Goal: Task Accomplishment & Management: Manage account settings

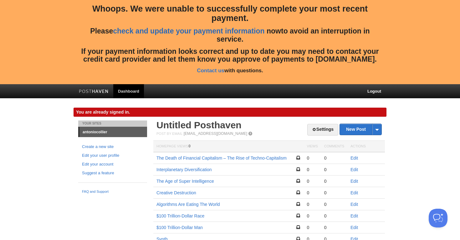
click at [199, 33] on link "check and update your payment information" at bounding box center [188, 31] width 151 height 8
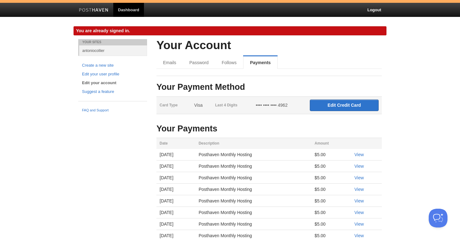
scroll to position [85, 0]
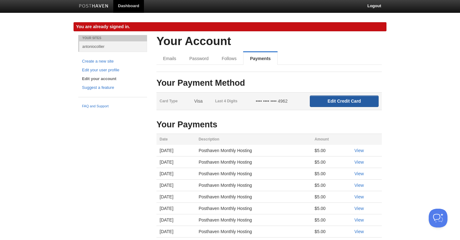
click at [332, 100] on input "Edit Credit Card" at bounding box center [344, 101] width 69 height 12
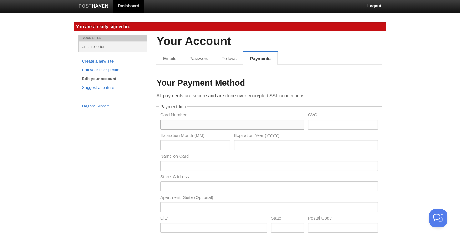
click at [235, 120] on input "text" at bounding box center [232, 124] width 144 height 10
click at [202, 124] on input "text" at bounding box center [232, 124] width 144 height 10
paste input "4060 0000 5101 0600"
type input "4060 0000 5101 0600"
click at [221, 145] on input "text" at bounding box center [195, 145] width 70 height 10
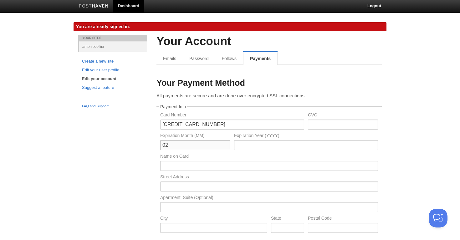
type input "02"
click at [306, 149] on input "text" at bounding box center [306, 145] width 144 height 10
type input "2029"
click at [322, 128] on input "text" at bounding box center [343, 124] width 70 height 10
type input "713"
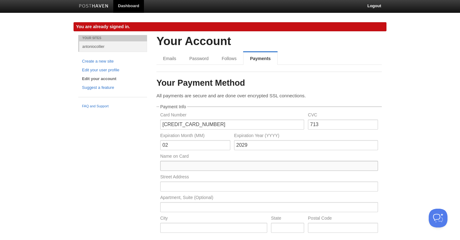
click at [215, 165] on input "text" at bounding box center [269, 166] width 218 height 10
type input "Antonio Collier"
click at [211, 186] on input "text" at bounding box center [269, 186] width 218 height 10
type input "1300 Allenford Ave"
type input "Los Angeles"
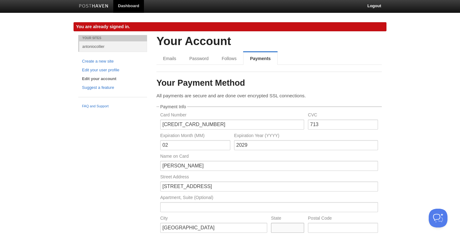
type input "California"
type input "90049"
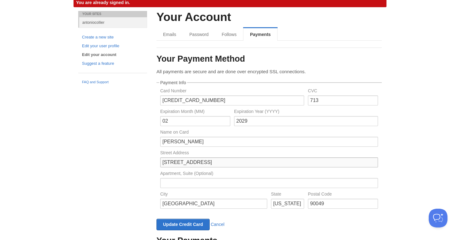
scroll to position [186, 0]
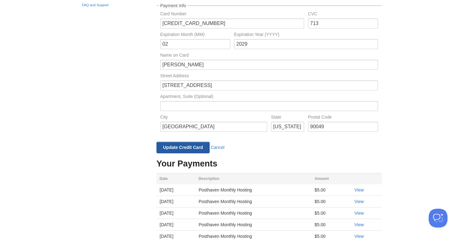
click at [193, 148] on input "Update Credit Card" at bounding box center [182, 148] width 53 height 12
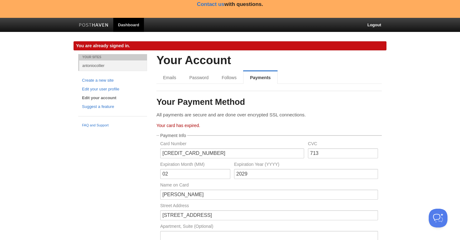
scroll to position [0, 0]
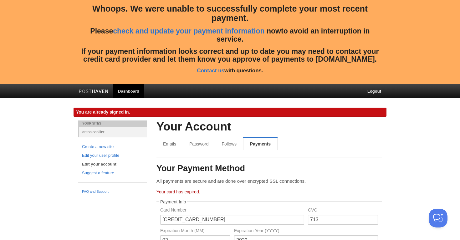
click at [192, 130] on h2 "Your Account" at bounding box center [268, 126] width 225 height 13
click at [128, 89] on link "Dashboard" at bounding box center [128, 91] width 31 height 14
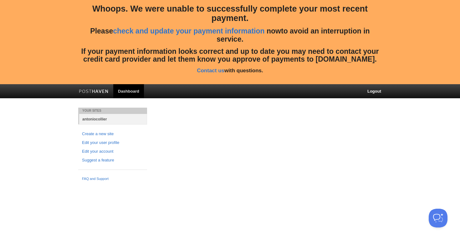
click at [98, 119] on link "antoniocollier" at bounding box center [113, 119] width 68 height 10
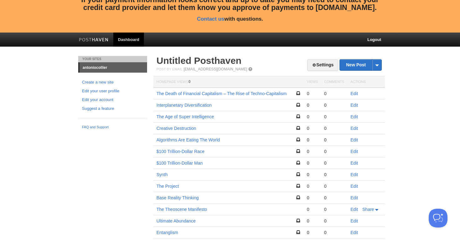
scroll to position [80, 0]
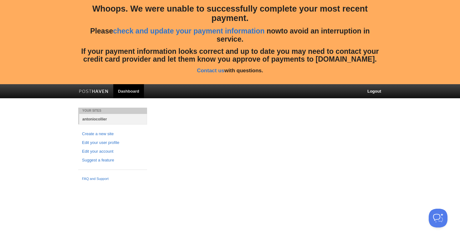
click at [101, 119] on link "antoniocollier" at bounding box center [113, 119] width 68 height 10
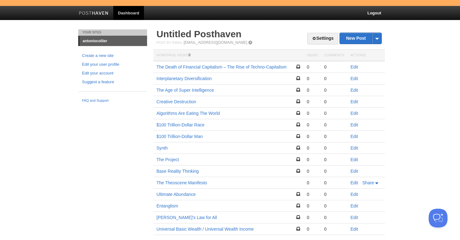
scroll to position [92, 0]
